Goal: Check status

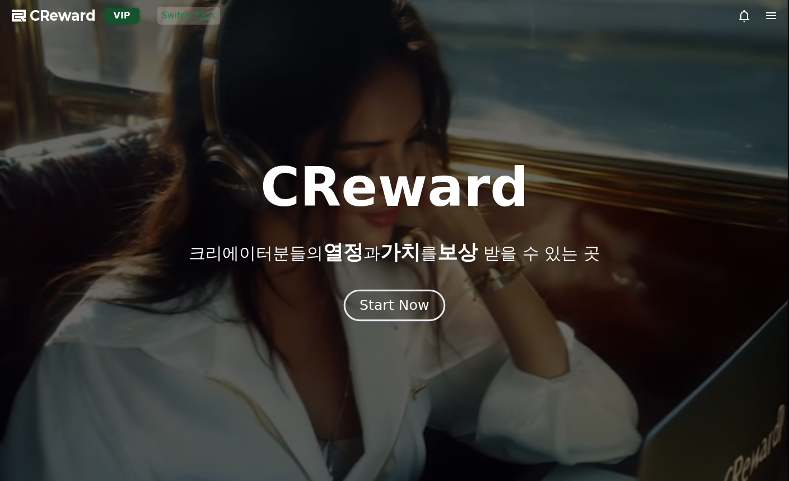
click at [392, 302] on div "Start Now" at bounding box center [393, 305] width 69 height 19
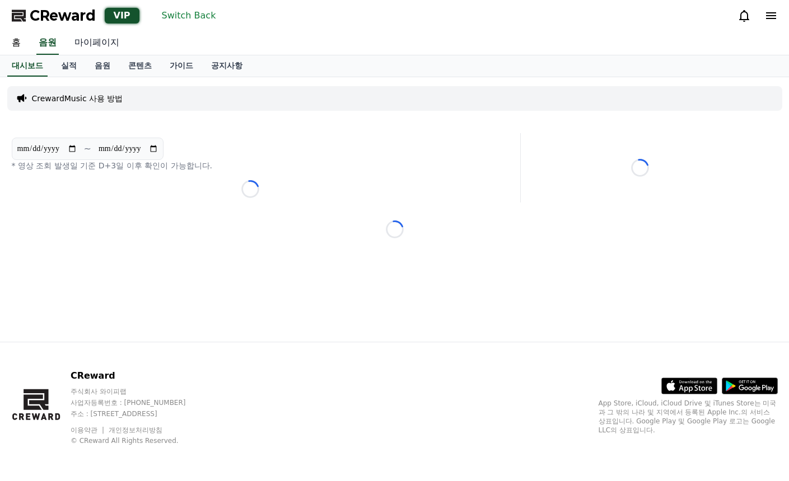
click at [118, 51] on link "마이페이지" at bounding box center [96, 43] width 63 height 24
select select "**********"
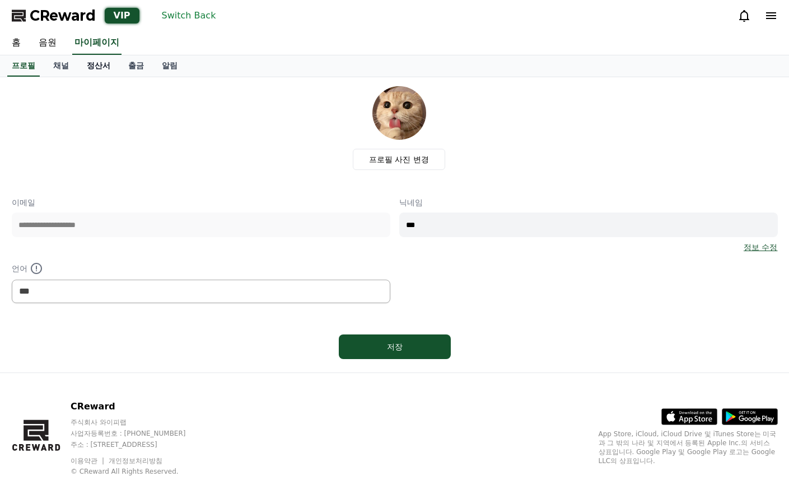
click at [107, 65] on link "정산서" at bounding box center [98, 65] width 41 height 21
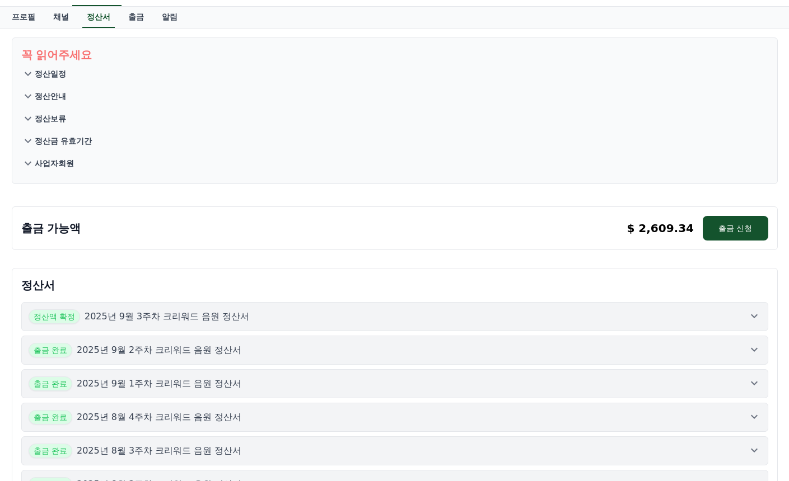
scroll to position [112, 0]
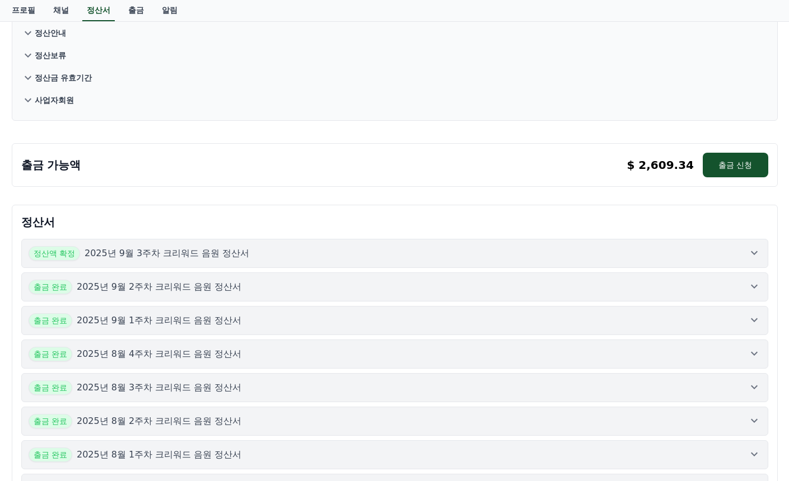
click at [280, 249] on div "정산액 확정 2025년 9월 3주차 크리워드 음원 정산서" at bounding box center [395, 253] width 732 height 15
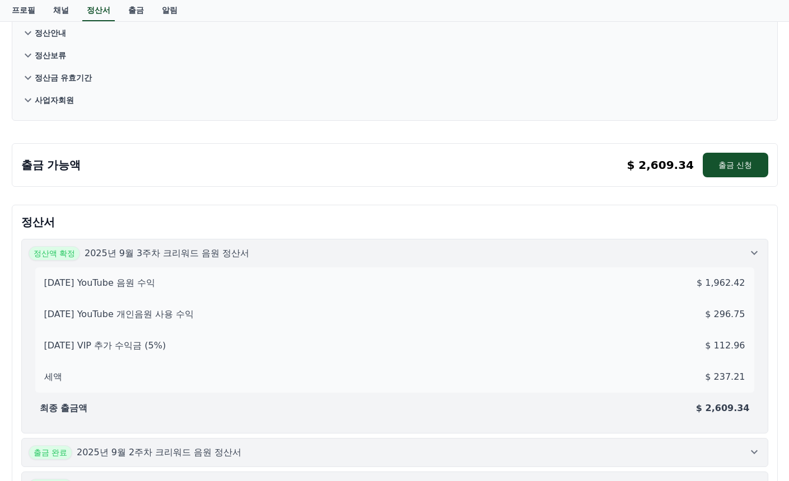
click at [283, 251] on div "정산액 확정 2025년 9월 3주차 크리워드 음원 정산서" at bounding box center [395, 253] width 732 height 15
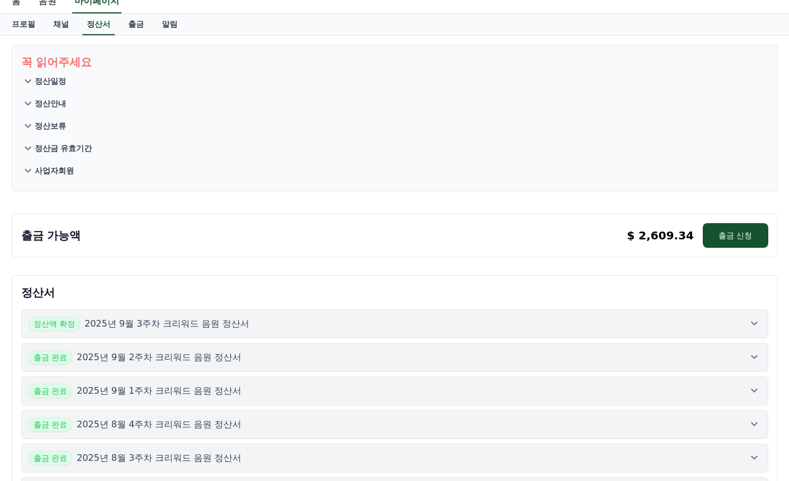
scroll to position [0, 0]
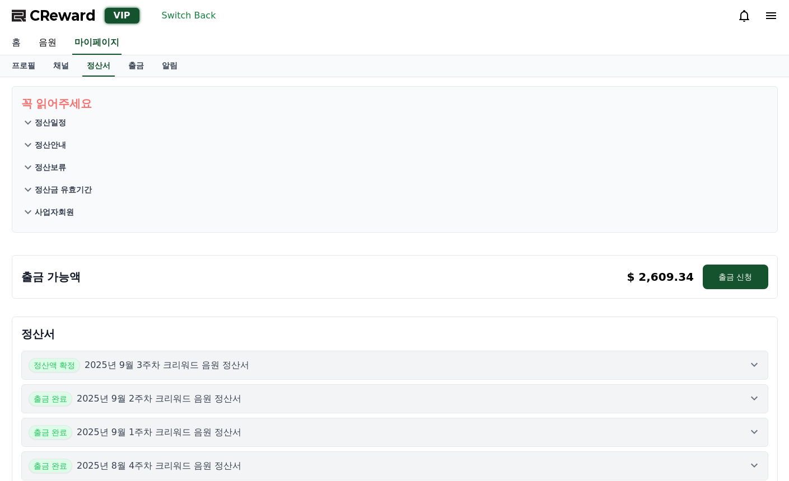
click at [18, 41] on link "홈" at bounding box center [16, 43] width 27 height 24
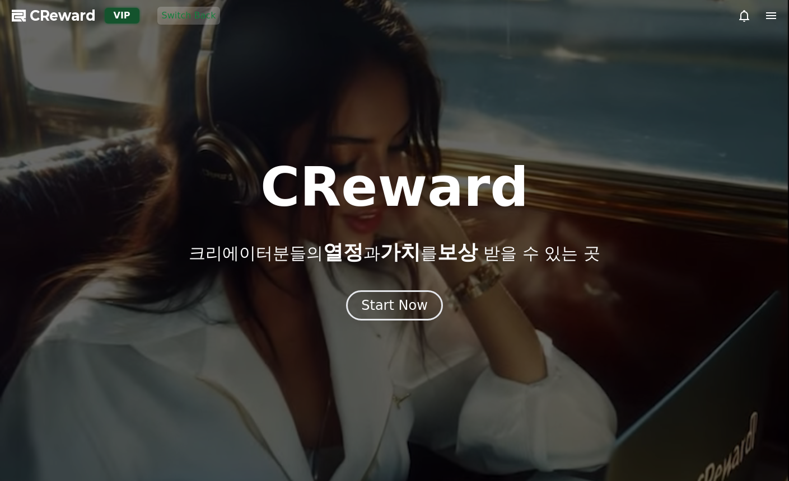
click at [191, 19] on button "Switch Back" at bounding box center [188, 16] width 63 height 18
